Goal: Task Accomplishment & Management: Use online tool/utility

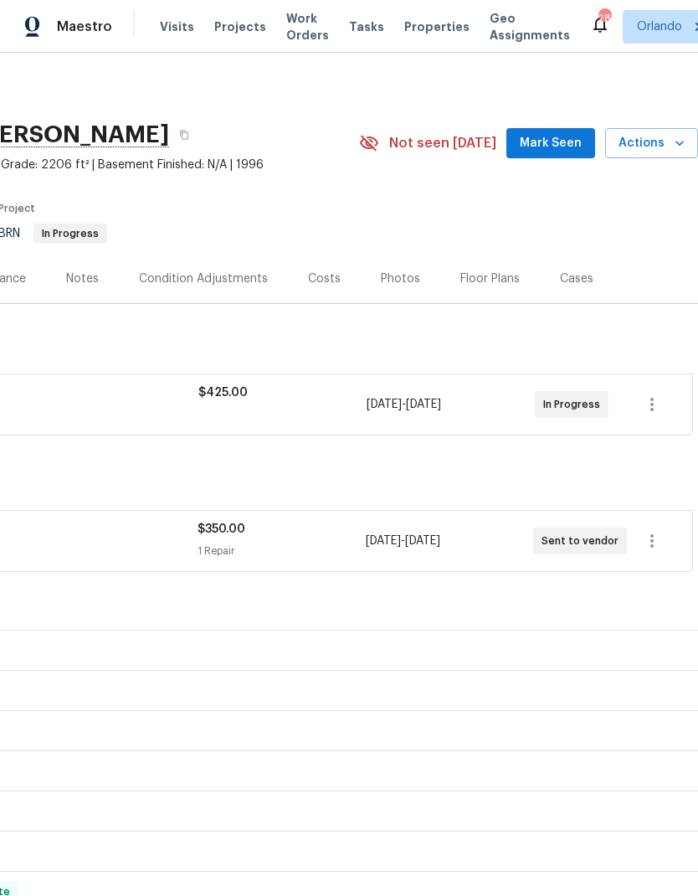
scroll to position [0, 248]
click at [561, 133] on span "Mark Seen" at bounding box center [551, 143] width 62 height 21
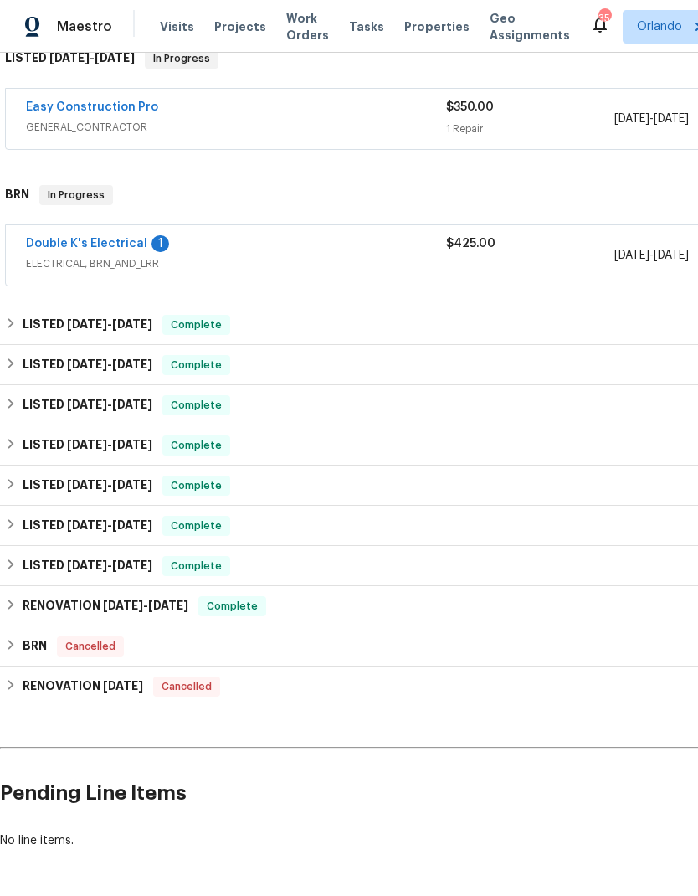
scroll to position [285, 0]
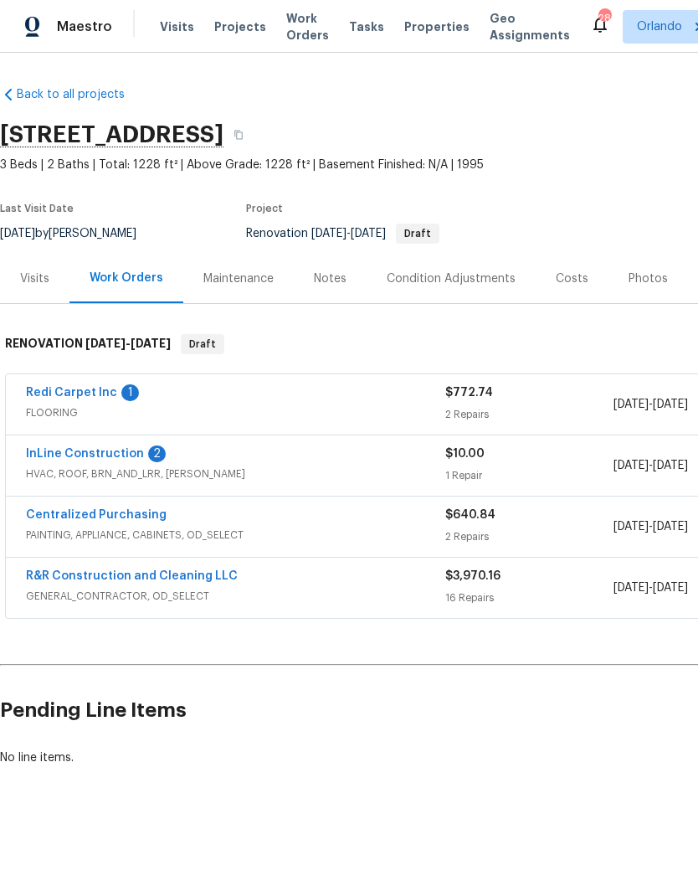
scroll to position [0, -1]
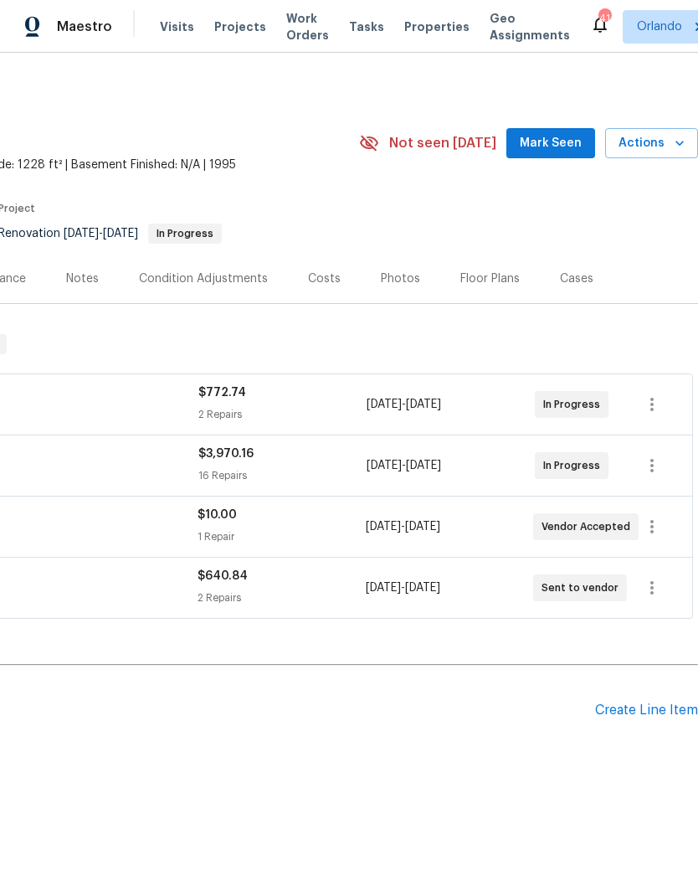
scroll to position [0, 248]
click at [567, 149] on span "Mark Seen" at bounding box center [551, 143] width 62 height 21
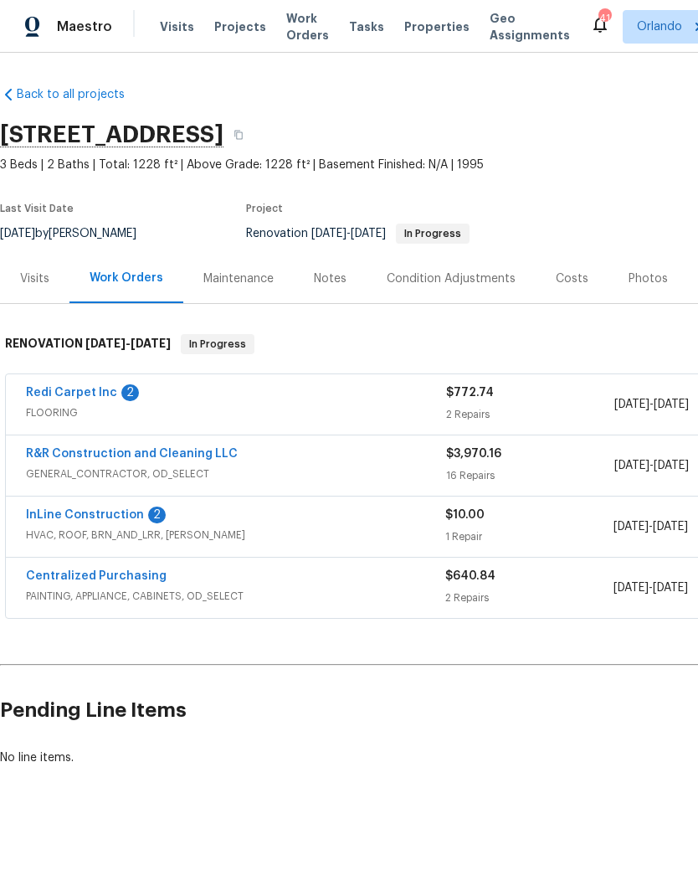
scroll to position [0, 0]
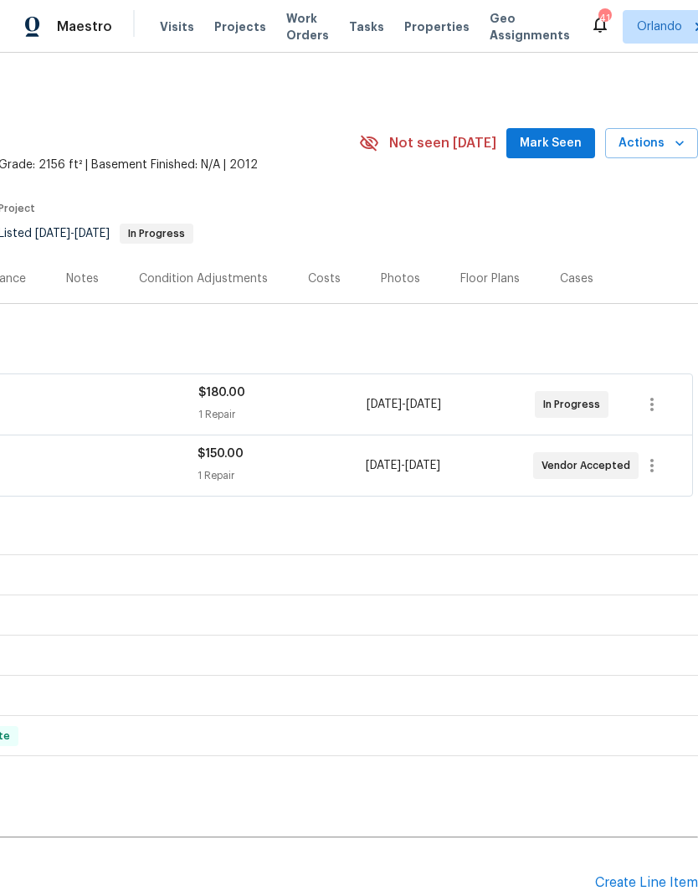
scroll to position [0, 248]
click at [568, 147] on span "Mark Seen" at bounding box center [551, 143] width 62 height 21
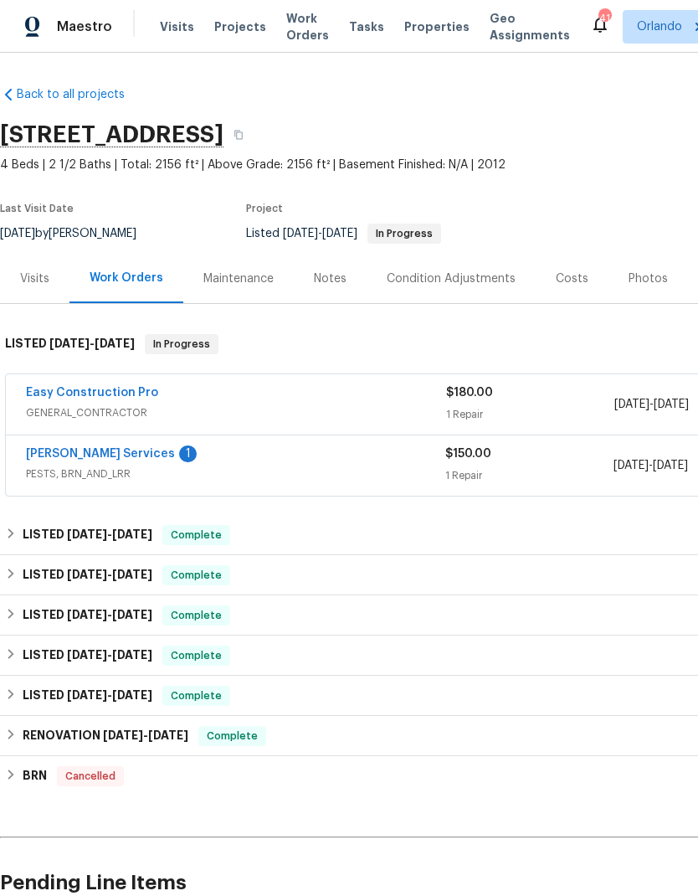
scroll to position [0, 0]
click at [109, 453] on link "Massey Services" at bounding box center [100, 454] width 149 height 12
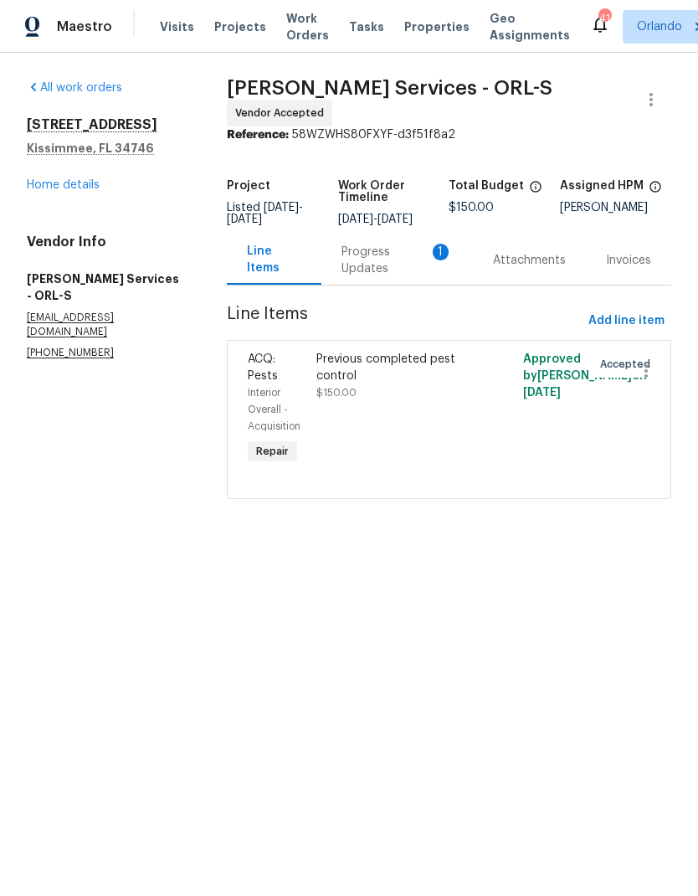
click at [394, 265] on div "Progress Updates 1" at bounding box center [397, 261] width 111 height 34
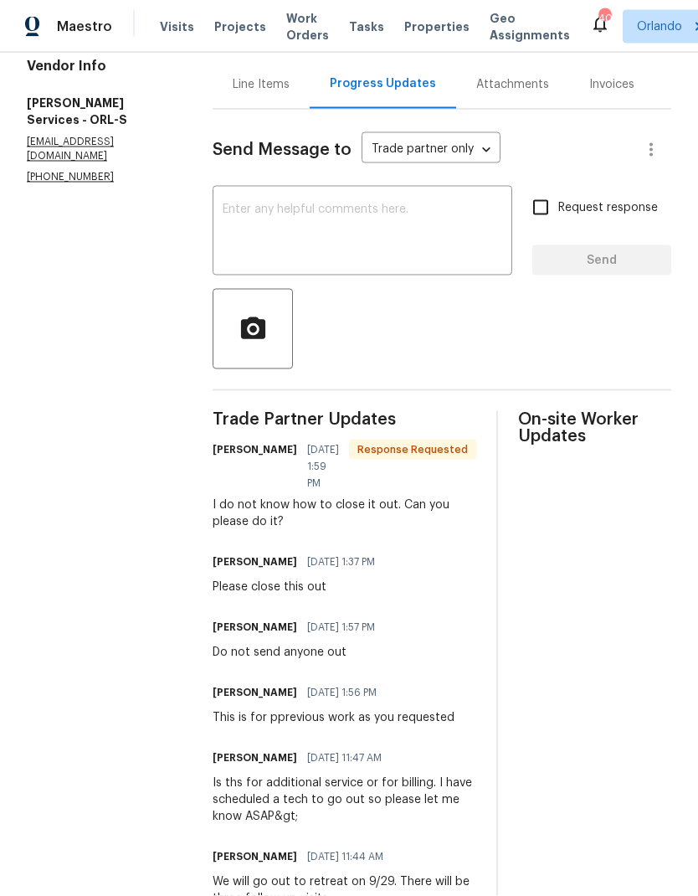
scroll to position [1, 0]
click at [426, 248] on textarea at bounding box center [363, 233] width 280 height 59
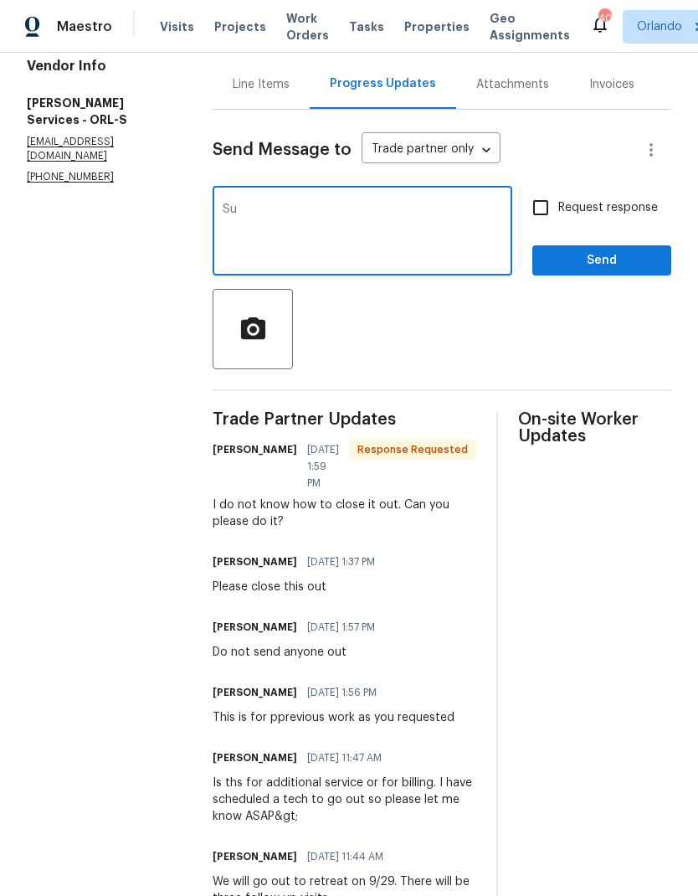
type textarea "S"
click at [401, 209] on textarea "Uploiad photos submit dfor QC" at bounding box center [363, 233] width 280 height 59
type textarea "Uploiad photos submit for QC"
click at [593, 258] on span "Send" at bounding box center [602, 260] width 112 height 21
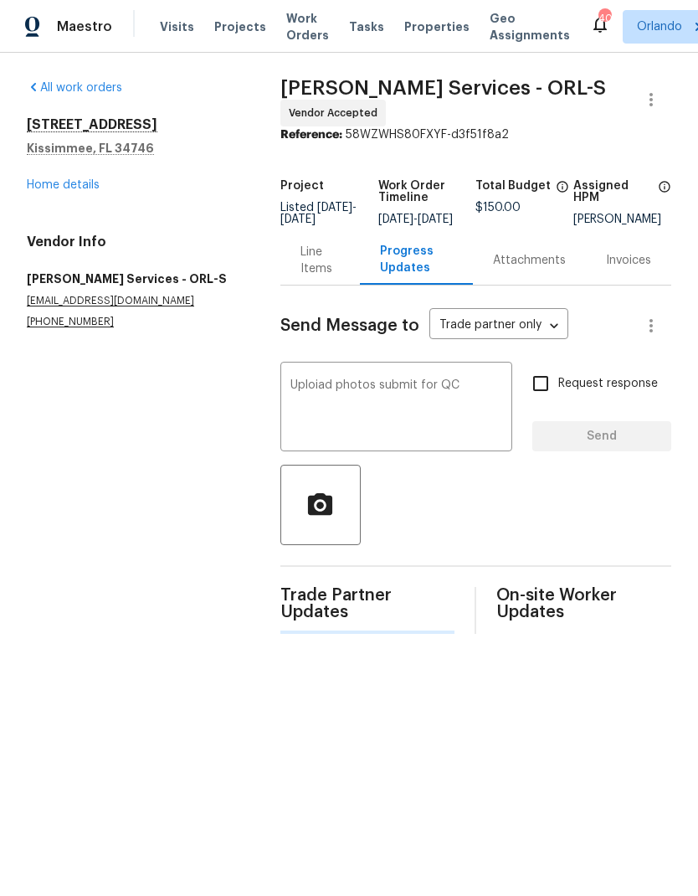
scroll to position [0, 0]
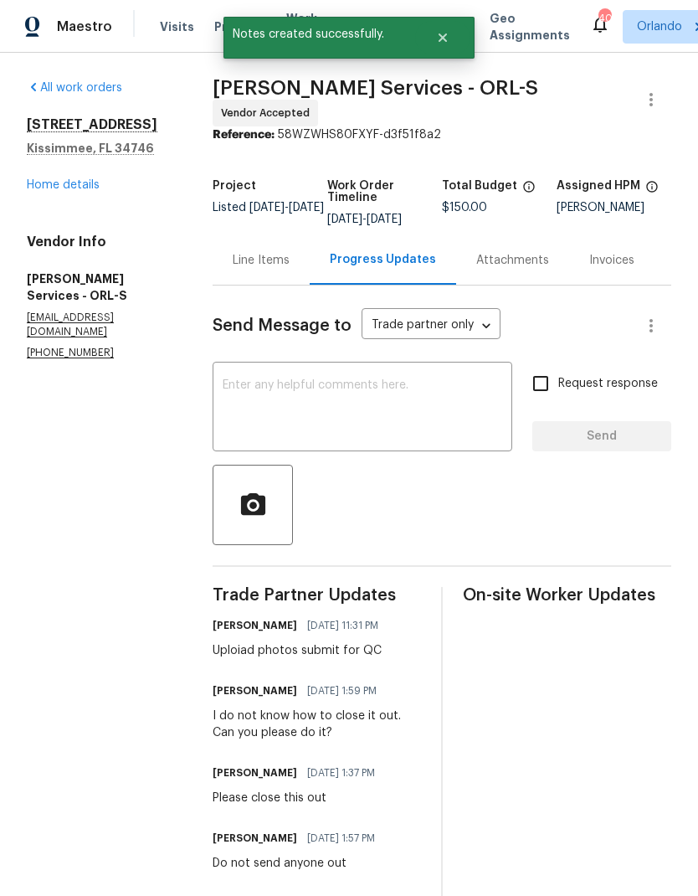
click at [96, 179] on link "Home details" at bounding box center [63, 185] width 73 height 12
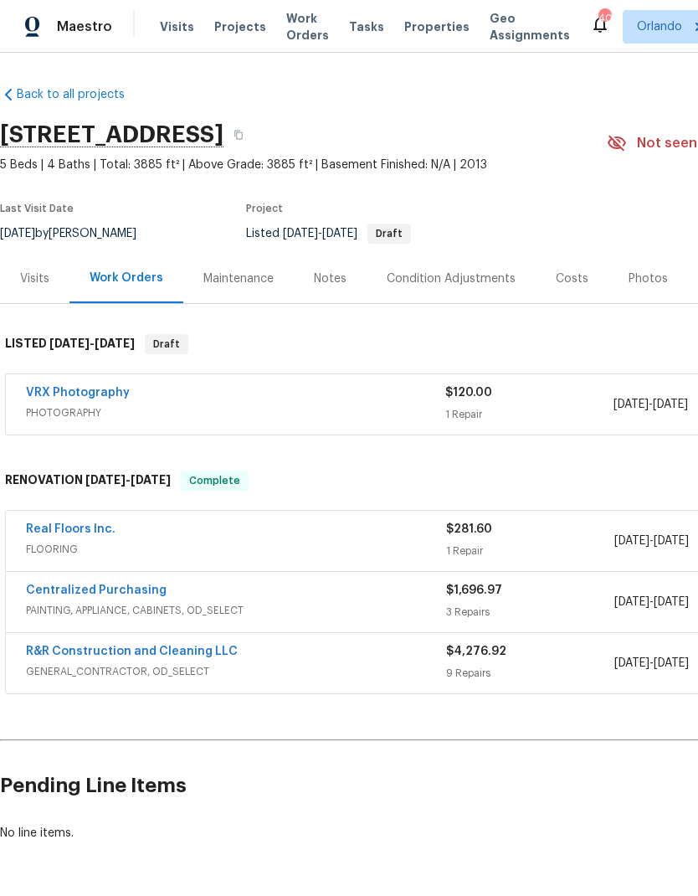
click at [85, 530] on link "Real Floors Inc." at bounding box center [71, 529] width 90 height 12
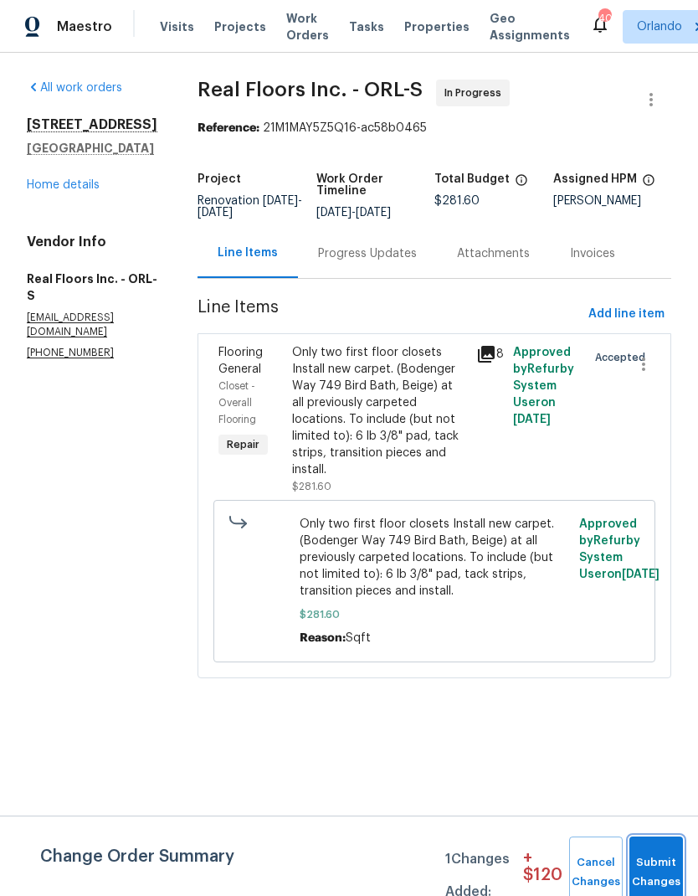
click at [656, 844] on button "Submit Changes" at bounding box center [657, 873] width 54 height 72
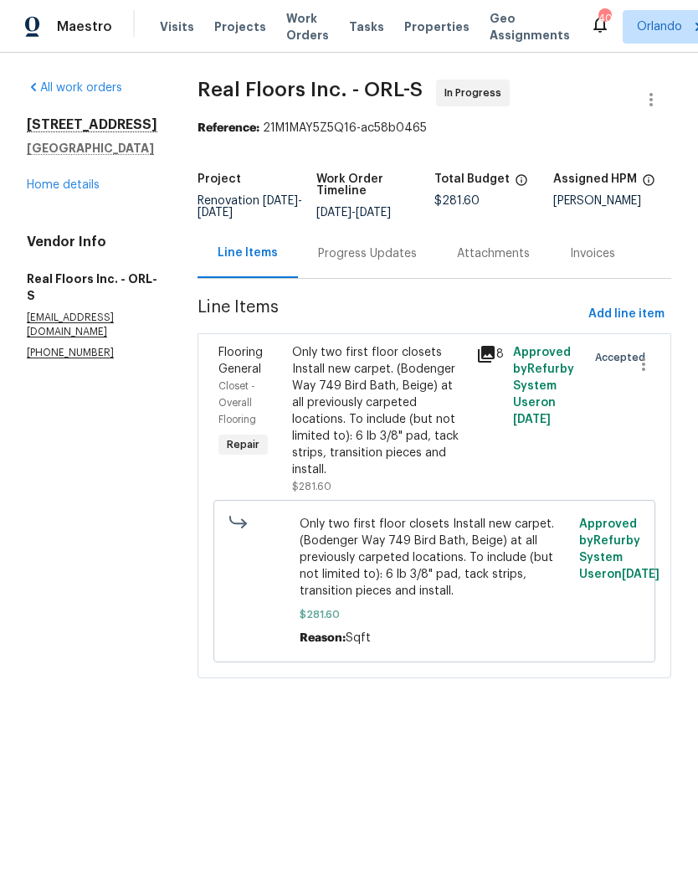
click at [88, 191] on link "Home details" at bounding box center [63, 185] width 73 height 12
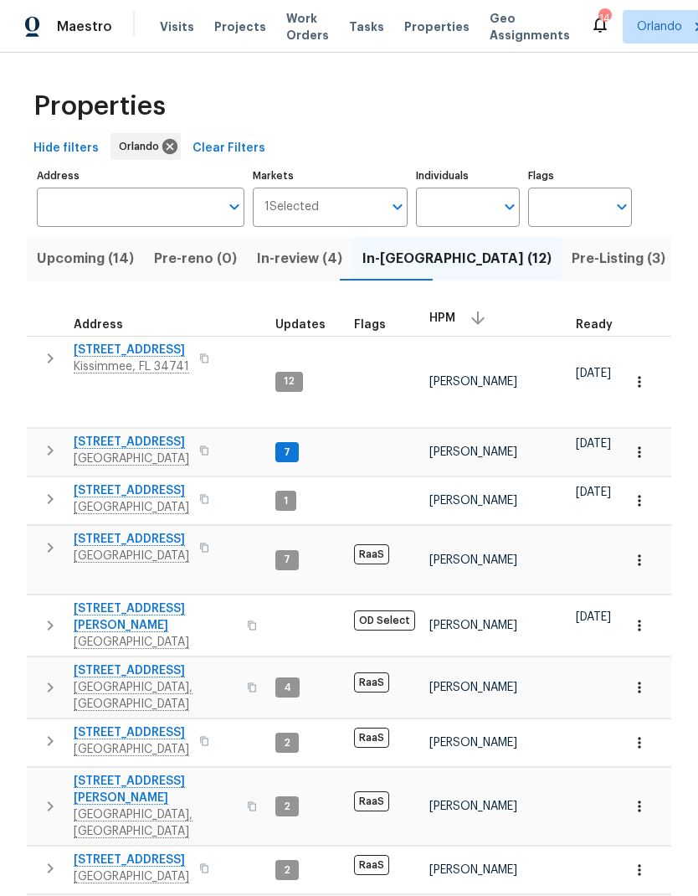
scroll to position [0, 53]
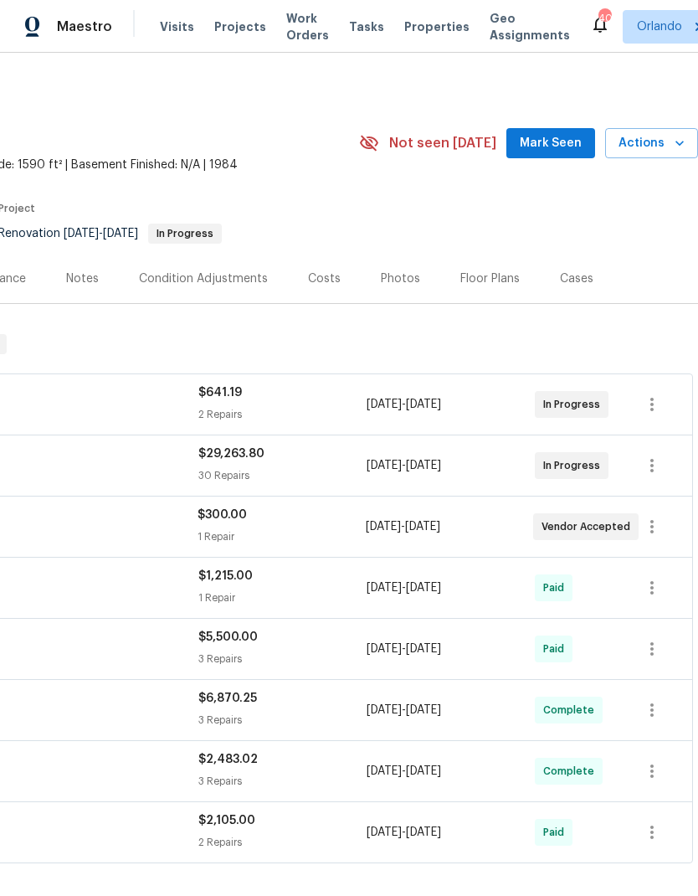
scroll to position [0, 248]
click at [564, 156] on button "Mark Seen" at bounding box center [551, 143] width 89 height 31
click at [675, 147] on icon "button" at bounding box center [680, 143] width 17 height 17
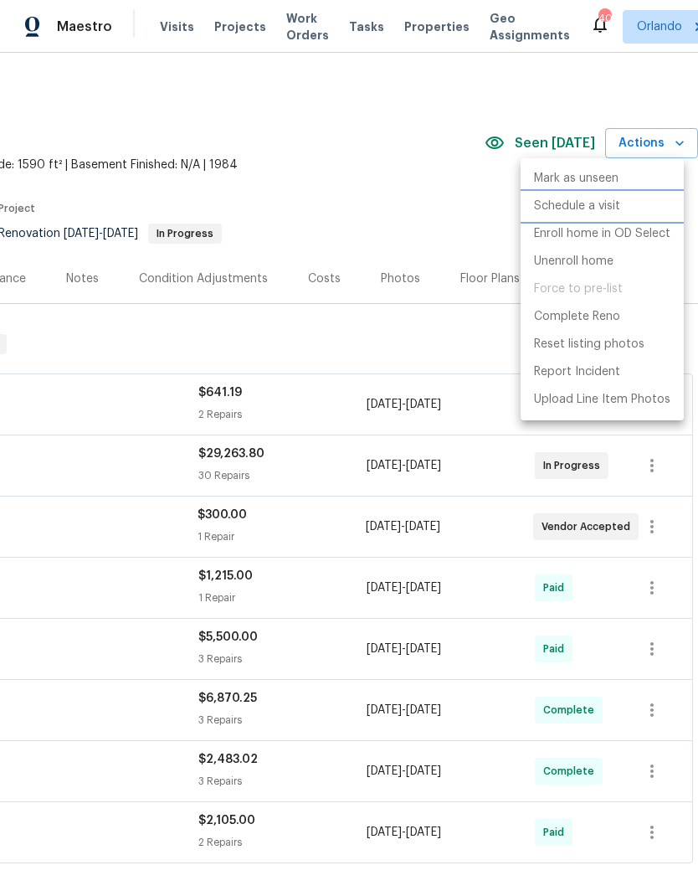
click at [603, 204] on p "Schedule a visit" at bounding box center [577, 207] width 86 height 18
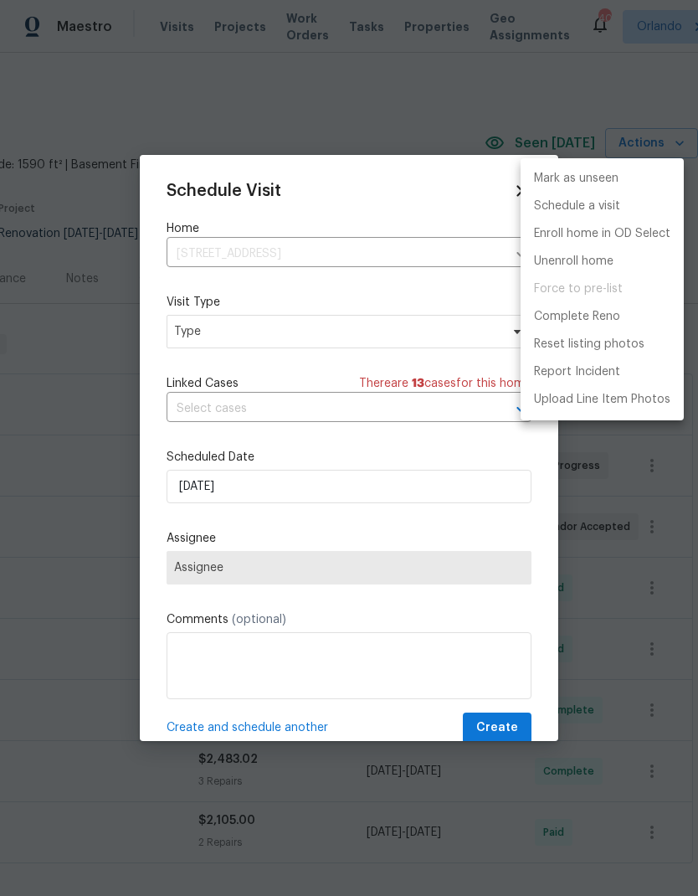
click at [440, 342] on div at bounding box center [349, 448] width 698 height 896
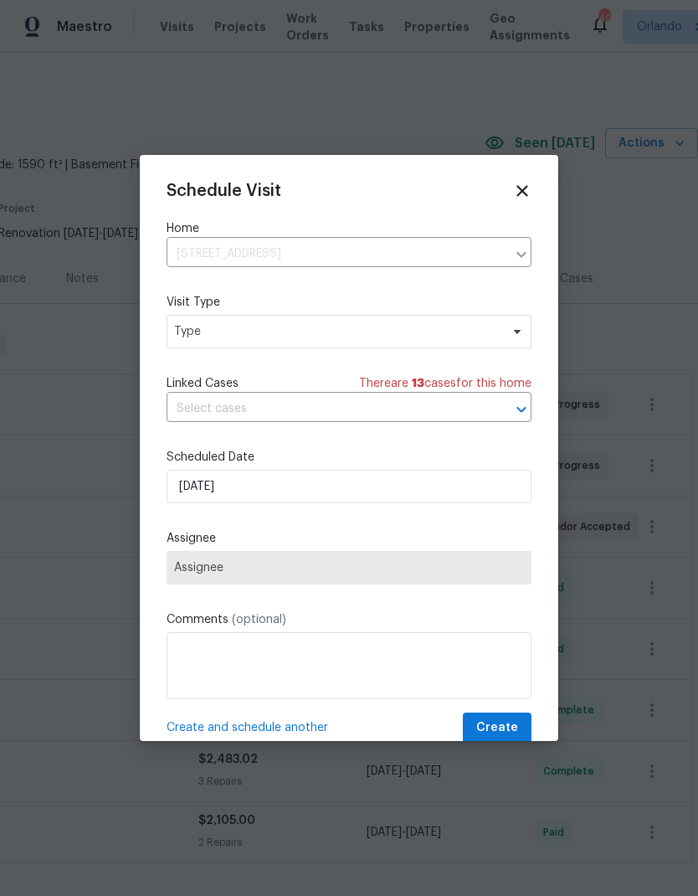
click at [440, 341] on div "Mark as unseen Schedule a visit Enroll home in OD Select Unenroll home Force to…" at bounding box center [349, 448] width 698 height 896
click at [487, 335] on span "Type" at bounding box center [337, 331] width 326 height 17
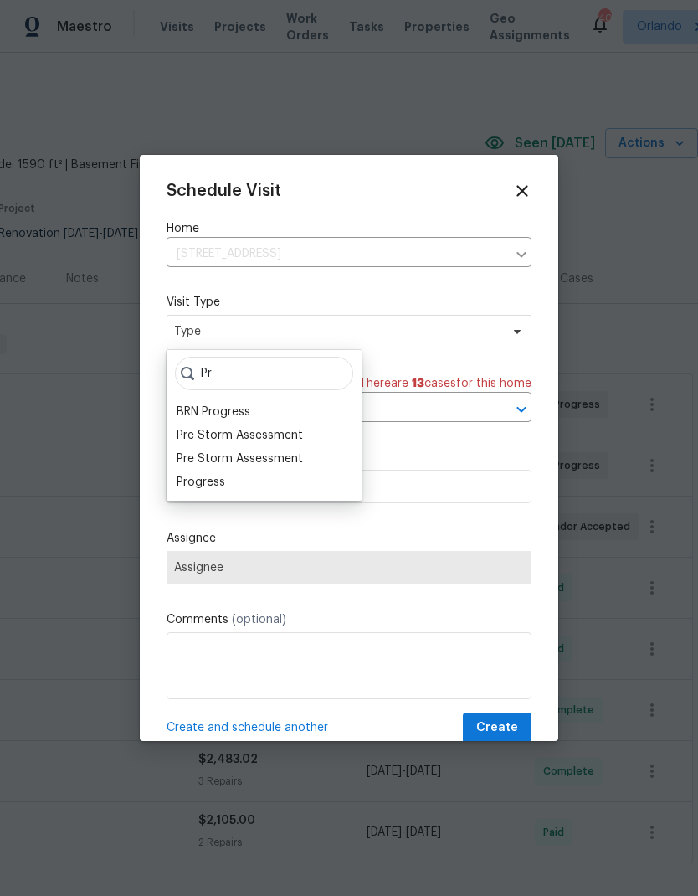
type input "Pr"
click at [237, 484] on div "Progress" at bounding box center [264, 482] width 185 height 23
click at [238, 485] on div "Progress" at bounding box center [264, 482] width 185 height 23
click at [212, 481] on div "Progress" at bounding box center [201, 482] width 49 height 17
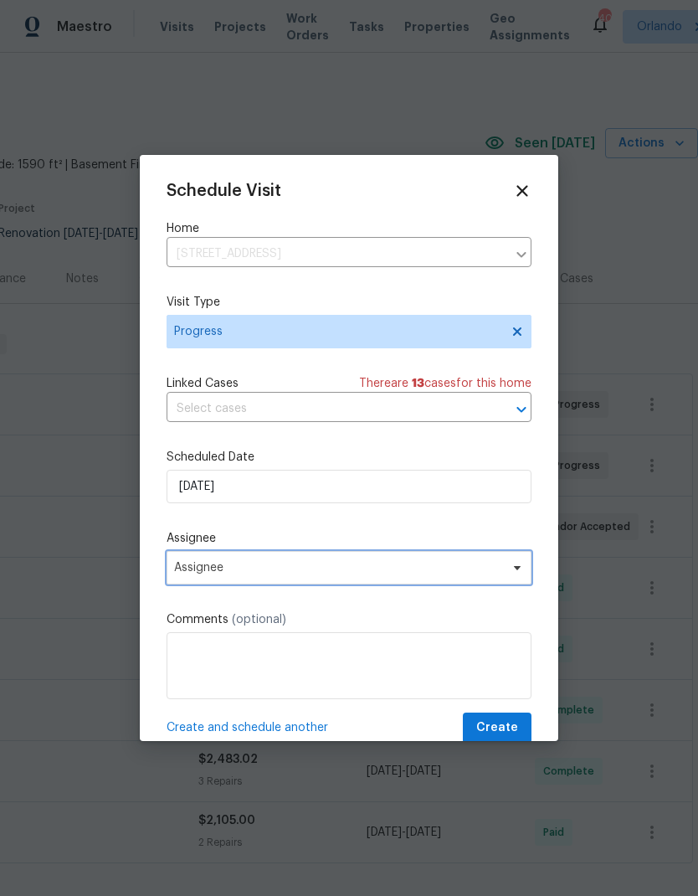
click at [495, 575] on span "Assignee" at bounding box center [338, 567] width 328 height 13
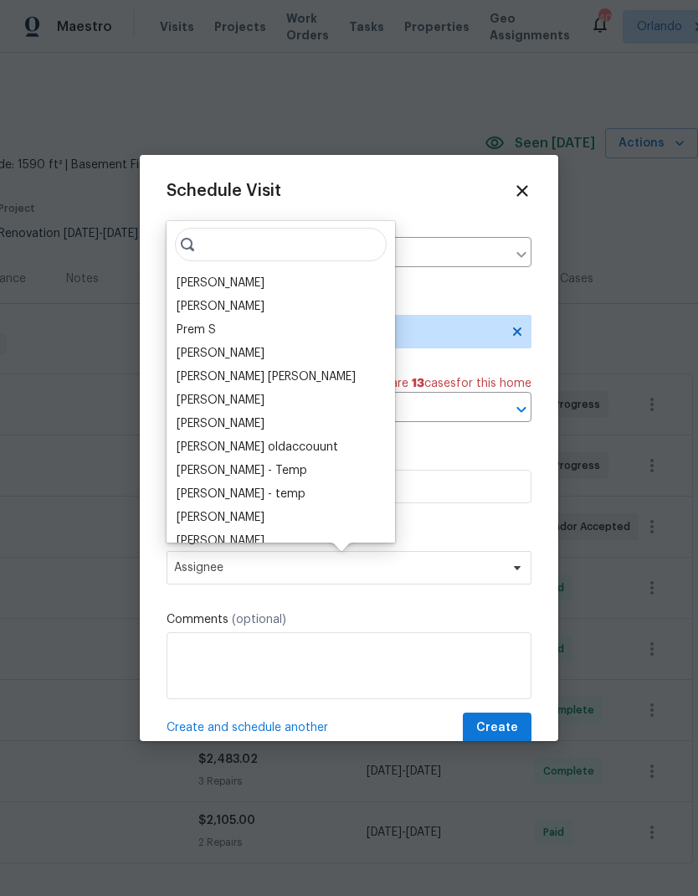
click at [235, 276] on div "[PERSON_NAME]" at bounding box center [221, 283] width 88 height 17
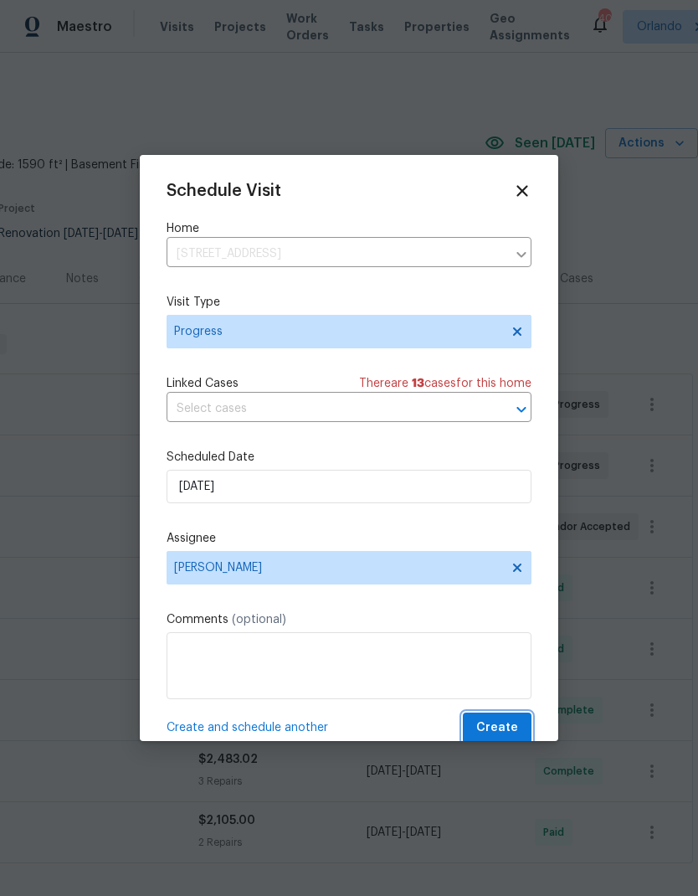
click at [512, 719] on button "Create" at bounding box center [497, 728] width 69 height 31
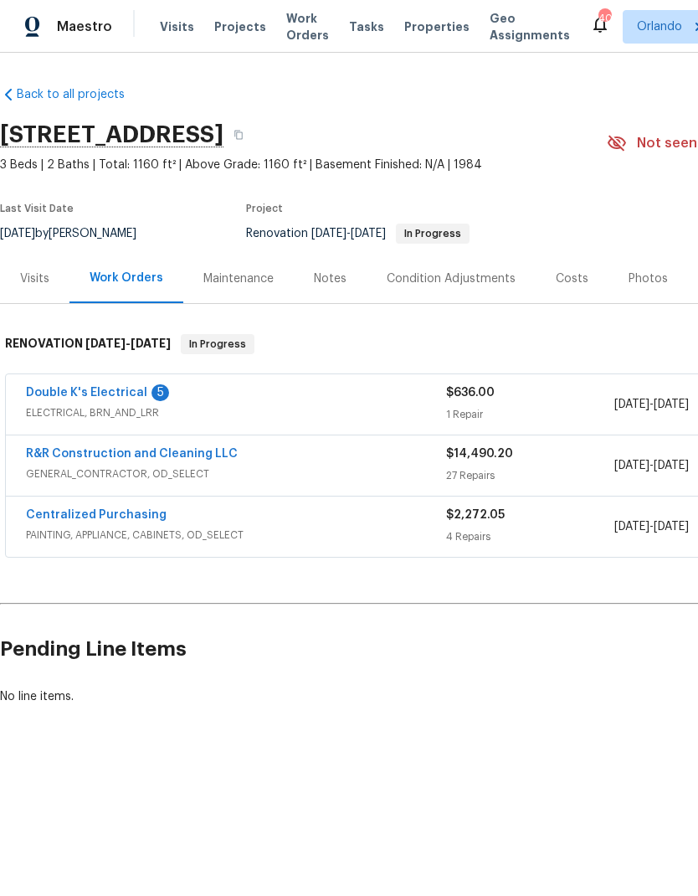
click at [131, 392] on link "Double K's Electrical" at bounding box center [86, 393] width 121 height 12
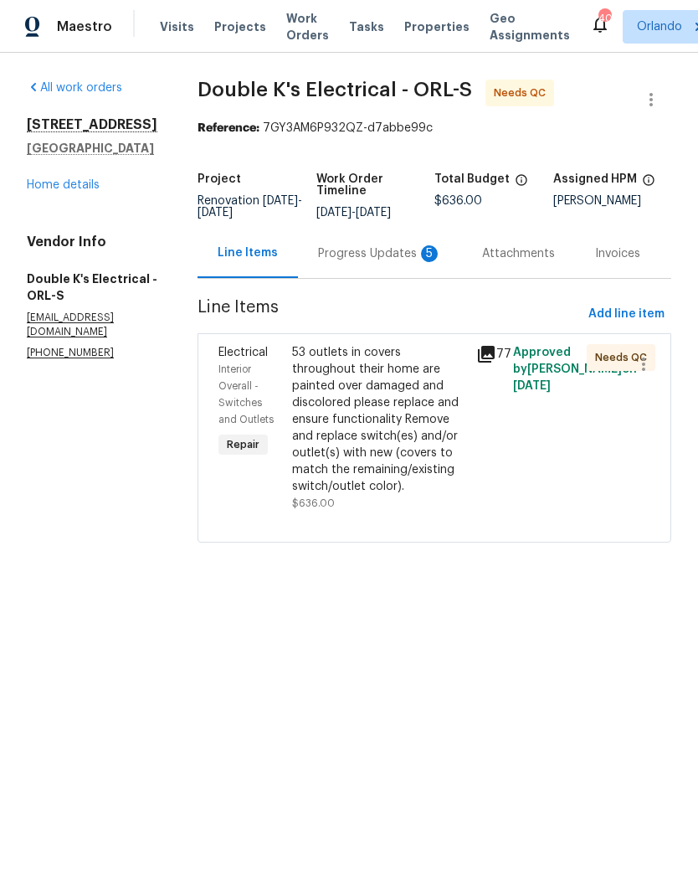
click at [405, 262] on div "Progress Updates 5" at bounding box center [380, 253] width 124 height 17
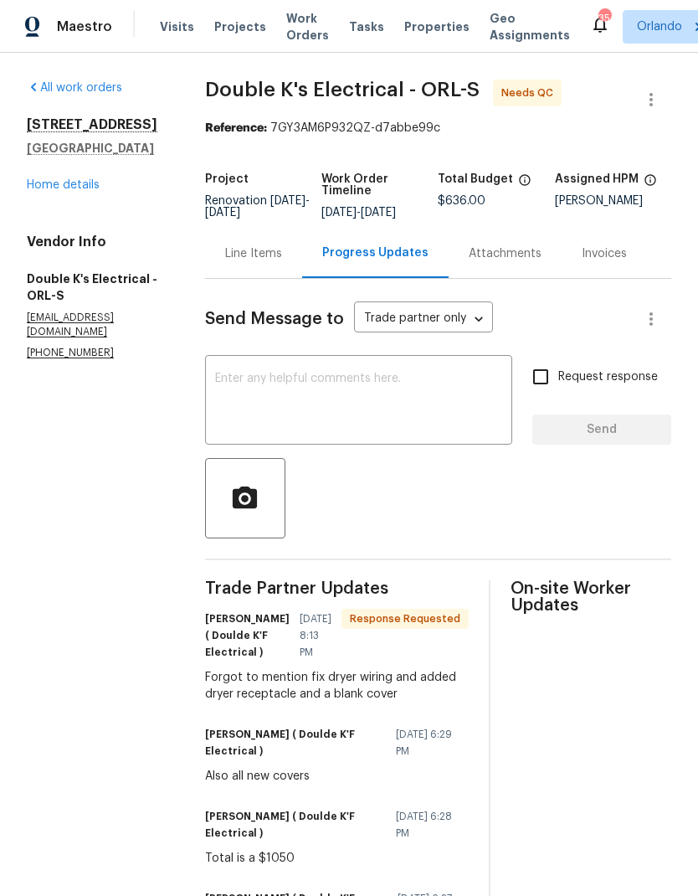
click at [268, 262] on div "Line Items" at bounding box center [253, 253] width 57 height 17
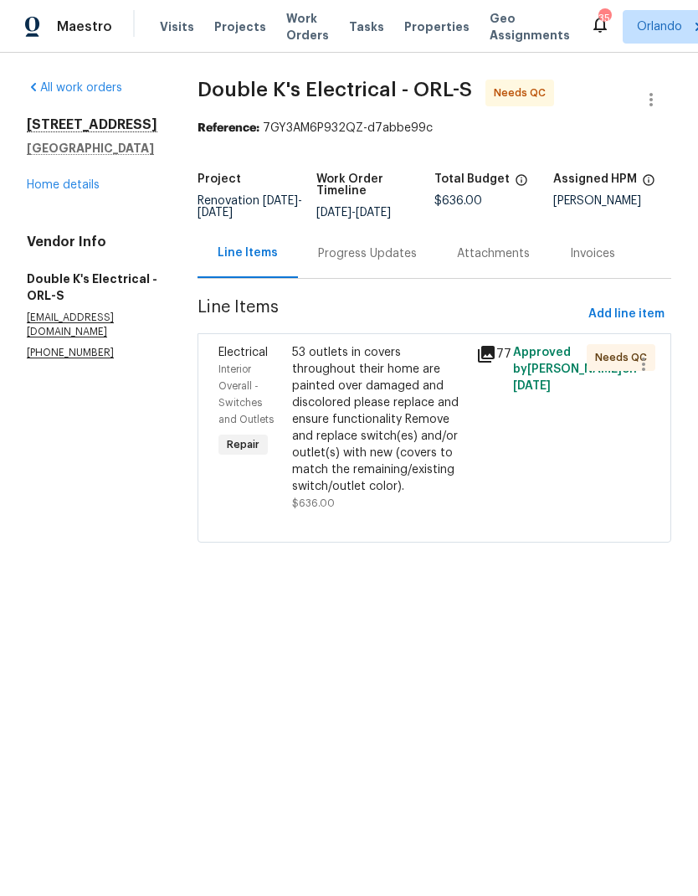
click at [388, 471] on div "53 outlets in covers throughout their home are painted over damaged and discolo…" at bounding box center [379, 419] width 174 height 151
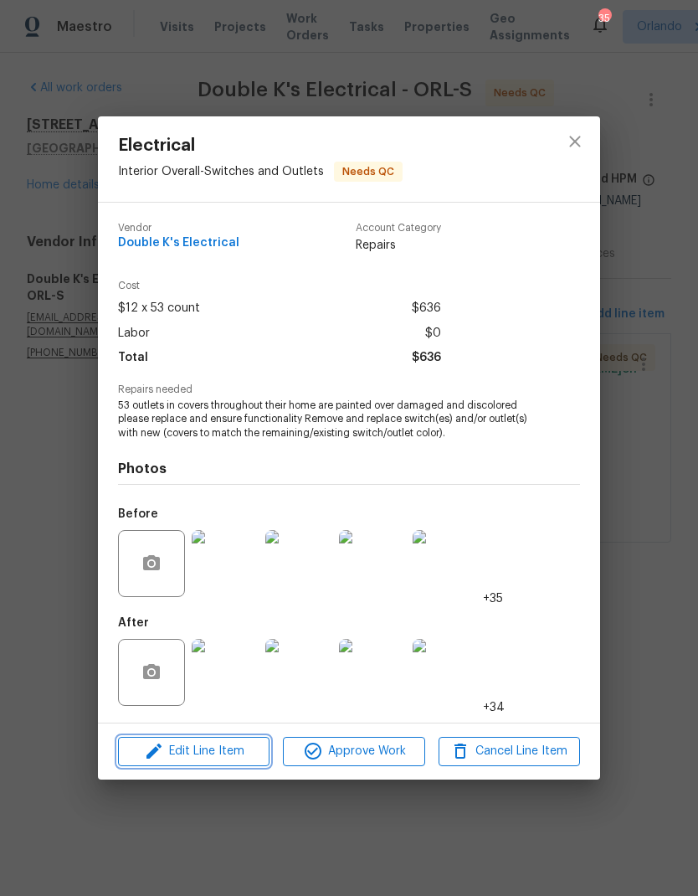
click at [218, 741] on button "Edit Line Item" at bounding box center [194, 751] width 152 height 29
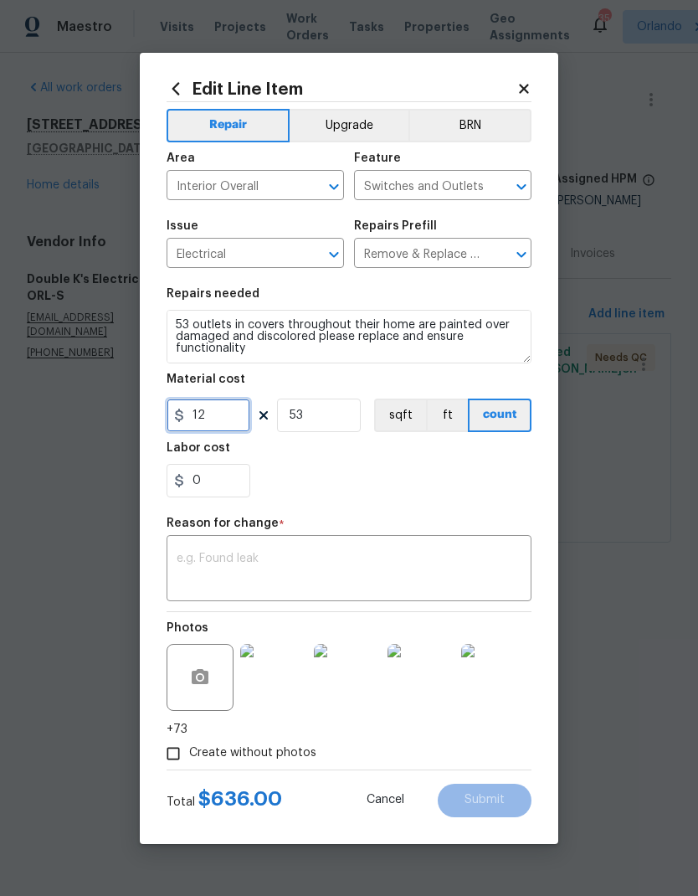
click at [237, 412] on input "12" at bounding box center [209, 416] width 84 height 34
type input "1050"
click at [345, 411] on input "53" at bounding box center [319, 416] width 84 height 34
type input "1"
click at [424, 489] on div "0" at bounding box center [349, 481] width 365 height 34
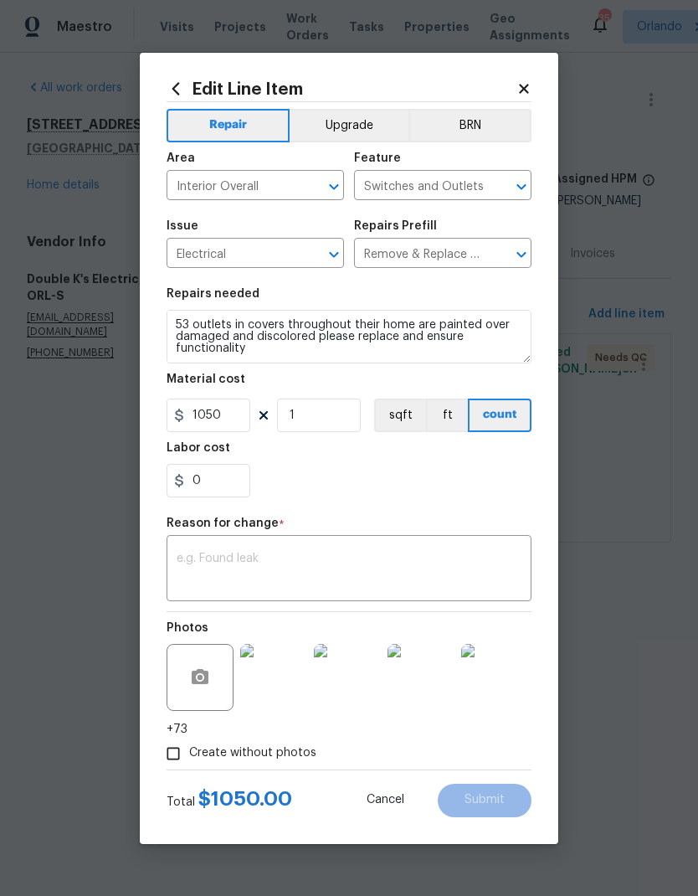
click at [414, 554] on textarea at bounding box center [349, 570] width 345 height 35
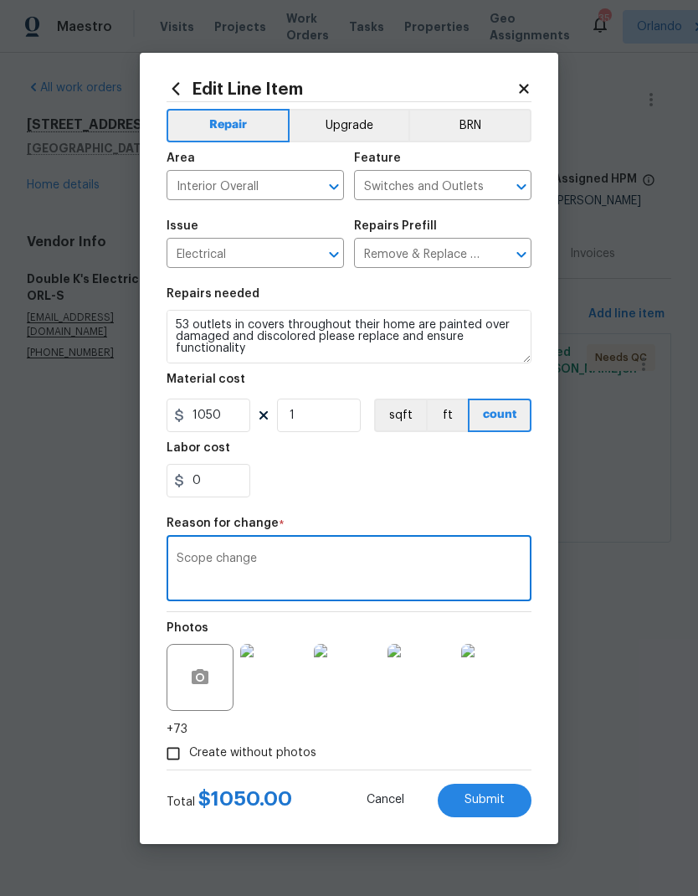
type textarea "Scope change"
click at [489, 482] on div "0" at bounding box center [349, 481] width 365 height 34
click at [508, 797] on button "Submit" at bounding box center [485, 801] width 94 height 34
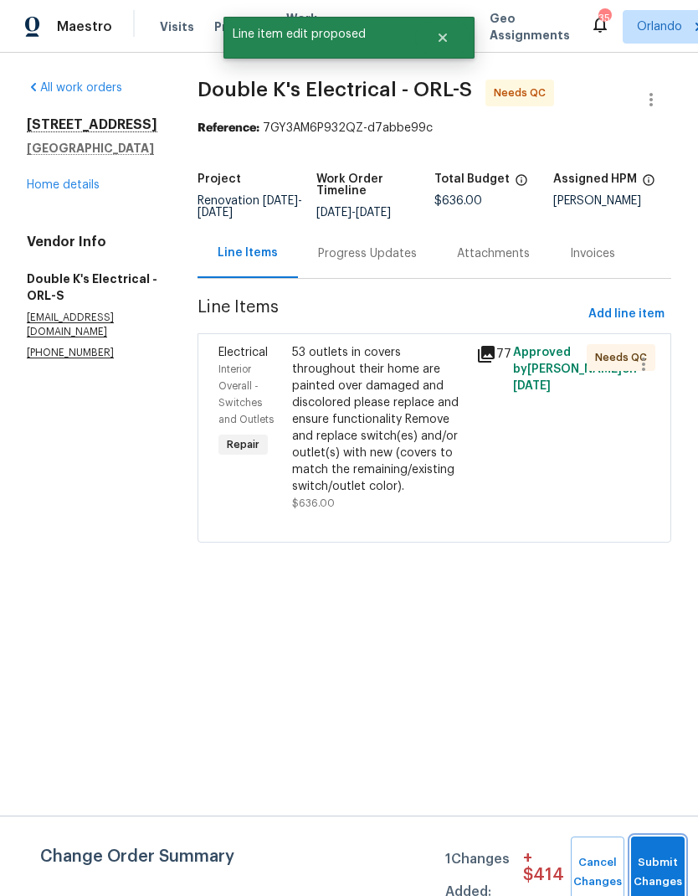
click at [659, 870] on span "Submit Changes" at bounding box center [658, 872] width 37 height 39
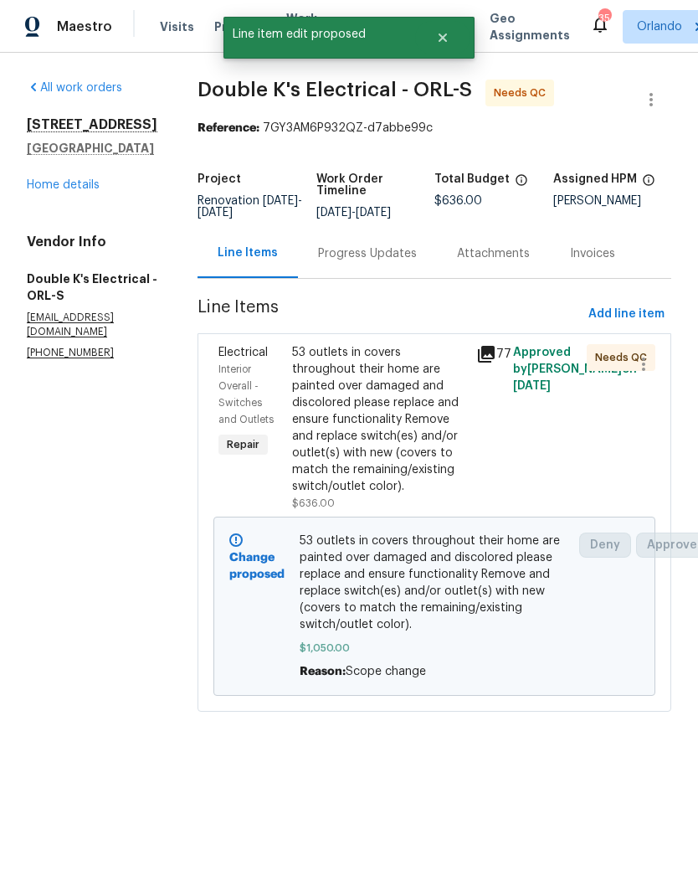
click at [76, 189] on link "Home details" at bounding box center [63, 185] width 73 height 12
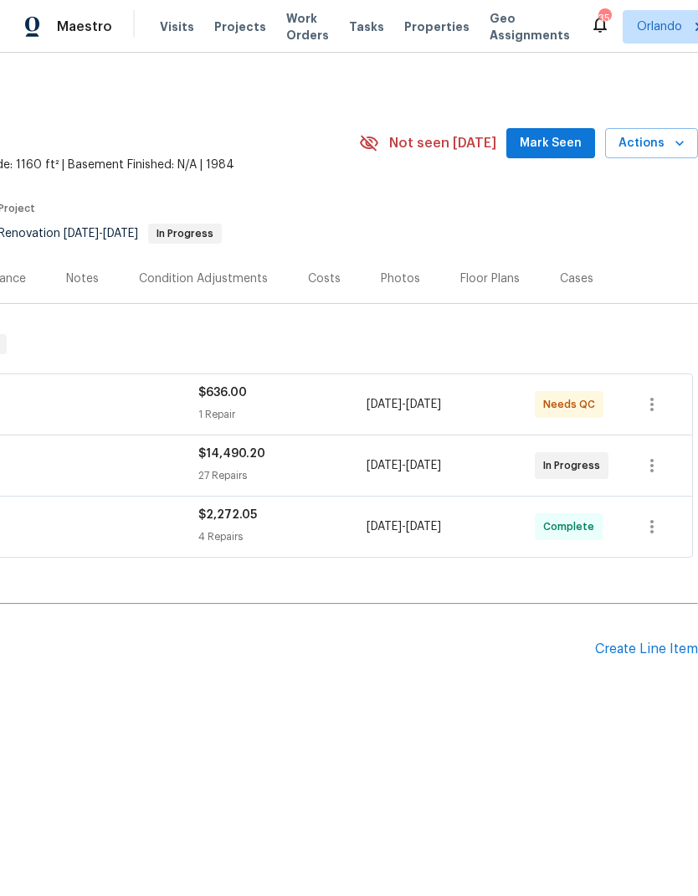
scroll to position [0, 248]
click at [568, 155] on button "Mark Seen" at bounding box center [551, 143] width 89 height 31
click at [671, 150] on span "Actions" at bounding box center [652, 143] width 66 height 21
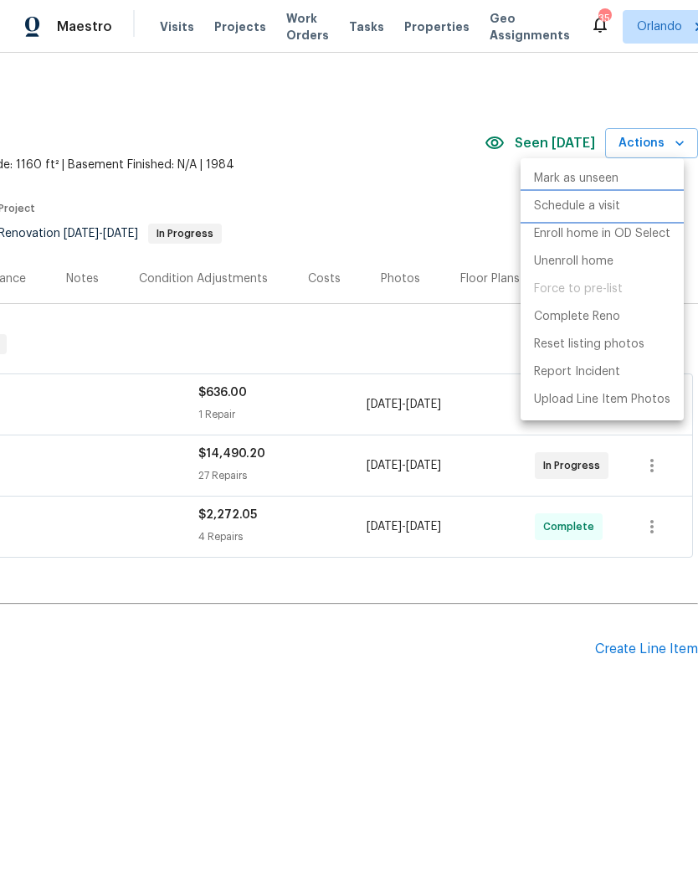
click at [602, 209] on p "Schedule a visit" at bounding box center [577, 207] width 86 height 18
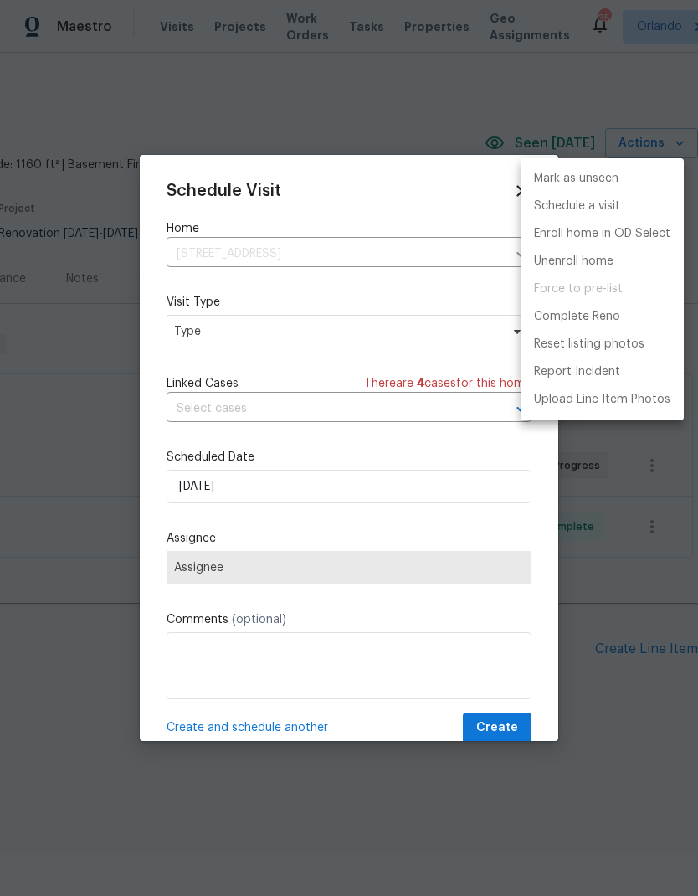
click at [405, 333] on div at bounding box center [349, 448] width 698 height 896
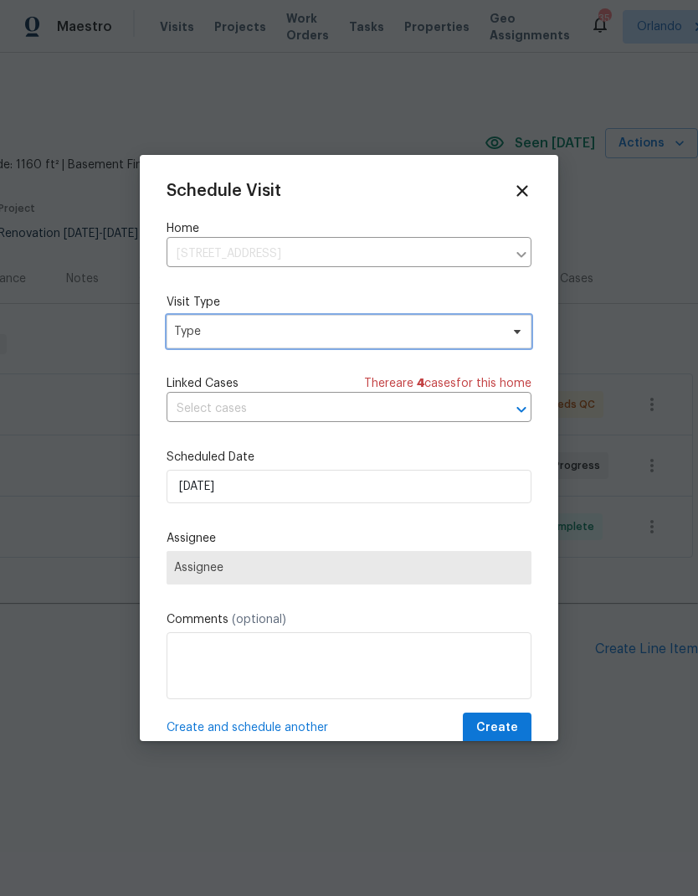
click at [495, 338] on span "Type" at bounding box center [337, 331] width 326 height 17
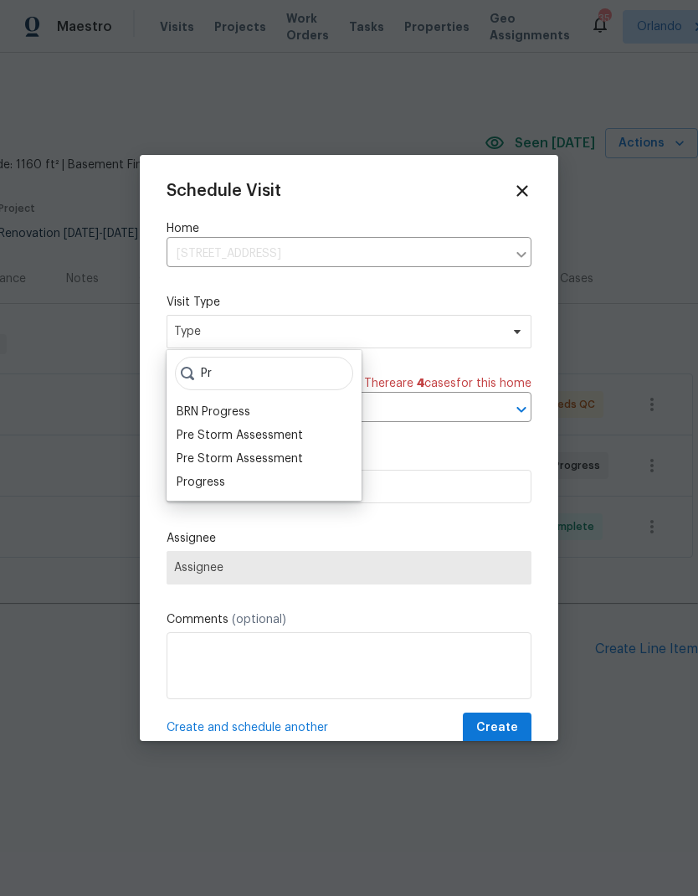
type input "Pr"
click at [235, 484] on div "Progress" at bounding box center [264, 482] width 185 height 23
click at [215, 489] on div "Progress" at bounding box center [201, 482] width 49 height 17
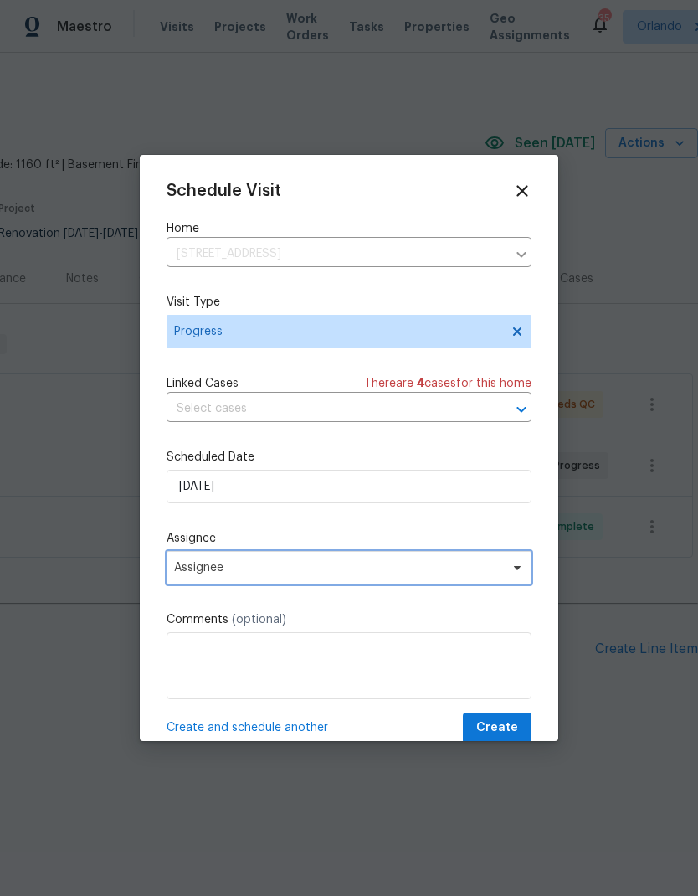
click at [513, 575] on icon at bounding box center [517, 567] width 13 height 13
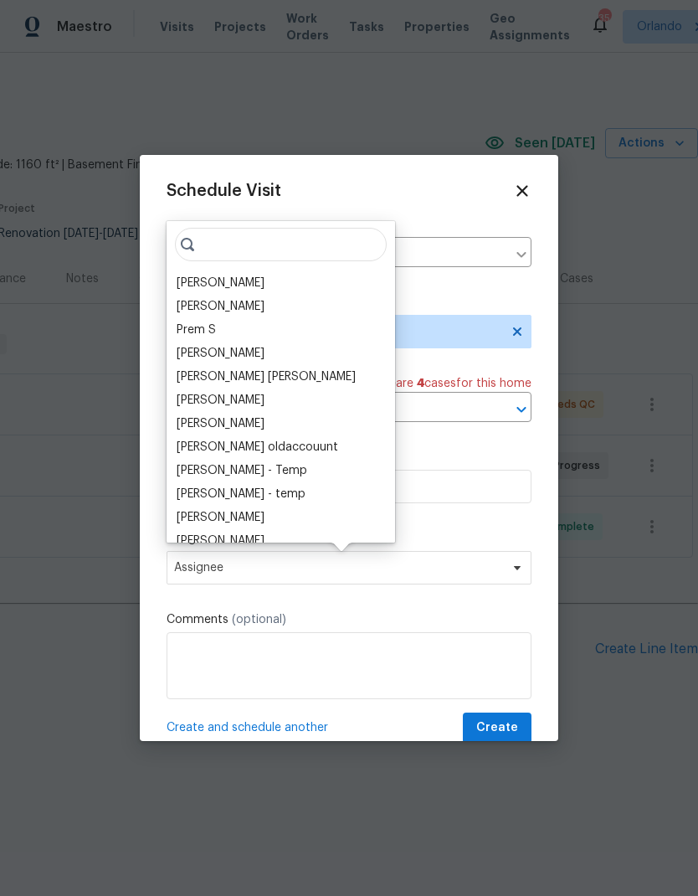
click at [249, 286] on div "[PERSON_NAME]" at bounding box center [221, 283] width 88 height 17
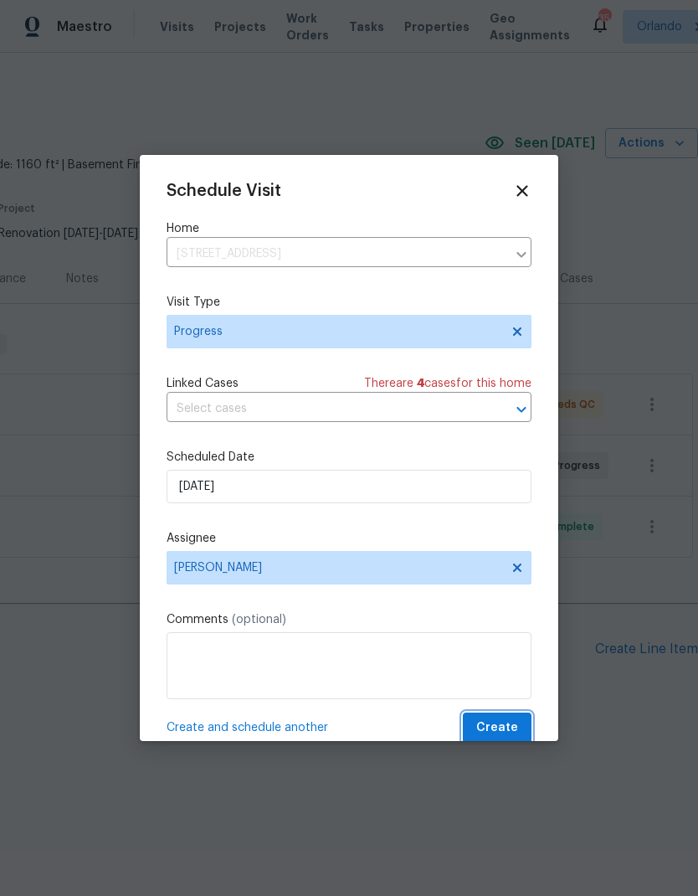
click at [513, 724] on span "Create" at bounding box center [498, 728] width 42 height 21
